Goal: Find specific page/section: Find specific page/section

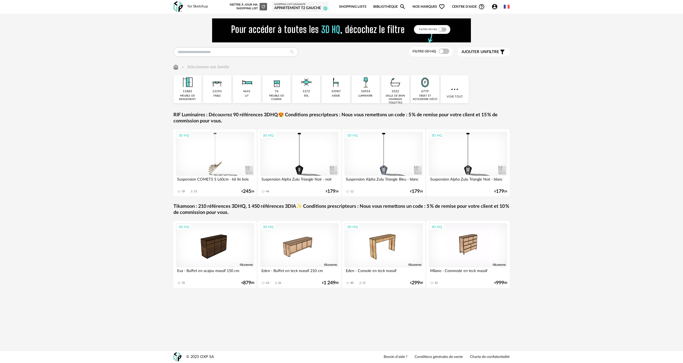
click at [353, 7] on link "Shopping Lists" at bounding box center [352, 7] width 27 height 13
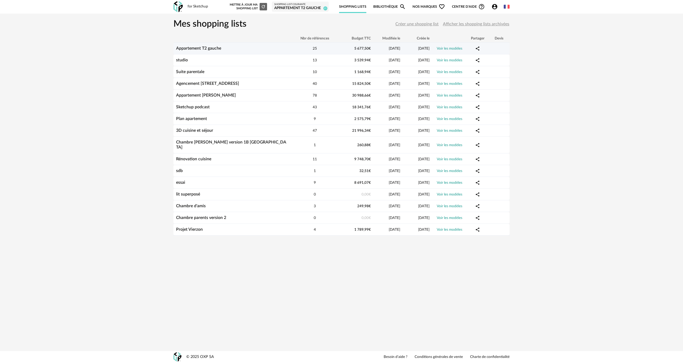
click at [453, 48] on link "Voir les modèles" at bounding box center [450, 49] width 26 height 4
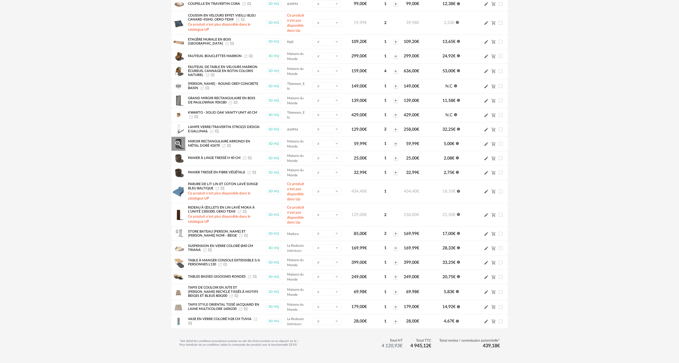
scroll to position [167, 0]
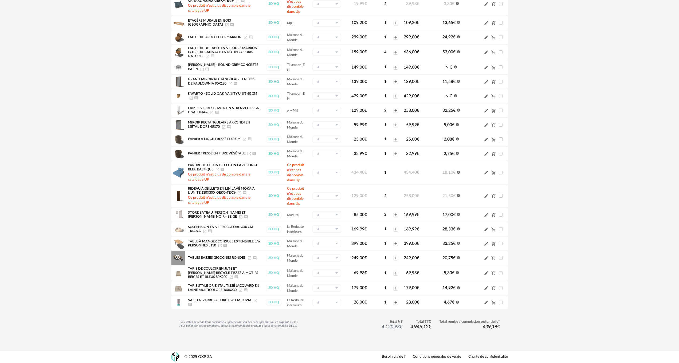
click at [179, 257] on icon "Magnify Plus Outline icon" at bounding box center [178, 258] width 8 height 8
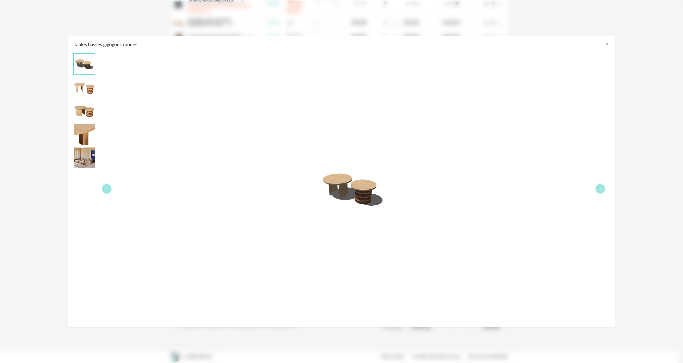
click at [81, 116] on img "Tables basses gigognes rondes" at bounding box center [84, 111] width 21 height 21
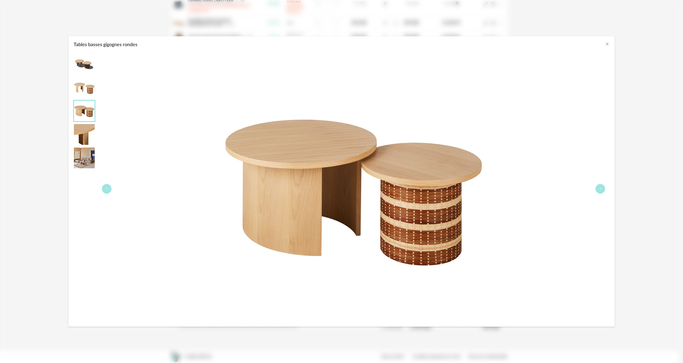
click at [80, 163] on img "Tables basses gigognes rondes" at bounding box center [84, 158] width 21 height 21
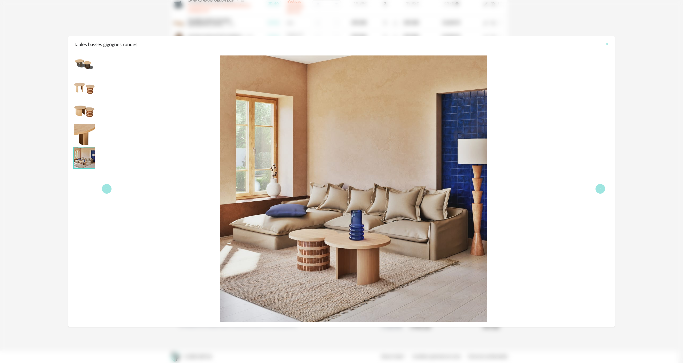
click at [608, 44] on icon "Close" at bounding box center [607, 44] width 4 height 4
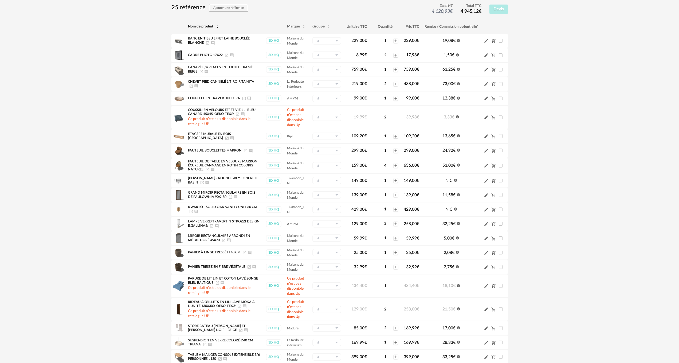
scroll to position [33, 0]
